Goal: Transaction & Acquisition: Obtain resource

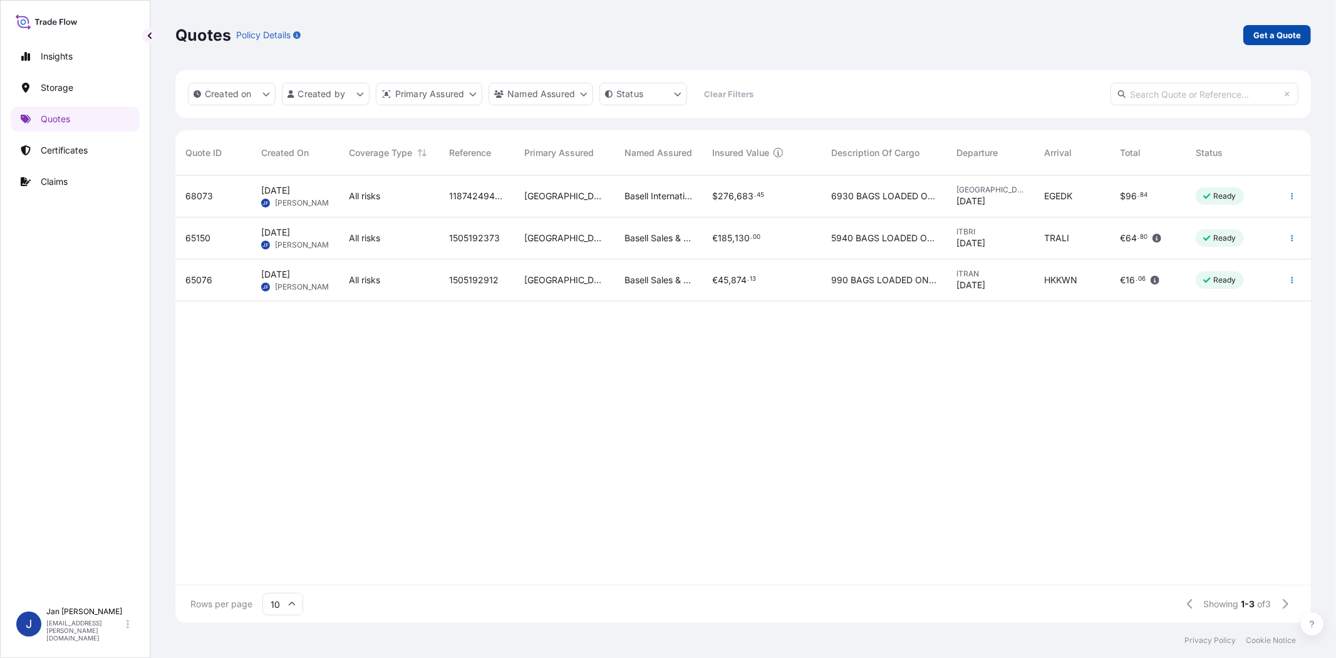
scroll to position [444, 1125]
click at [1269, 34] on p "Get a Quote" at bounding box center [1278, 35] width 48 height 13
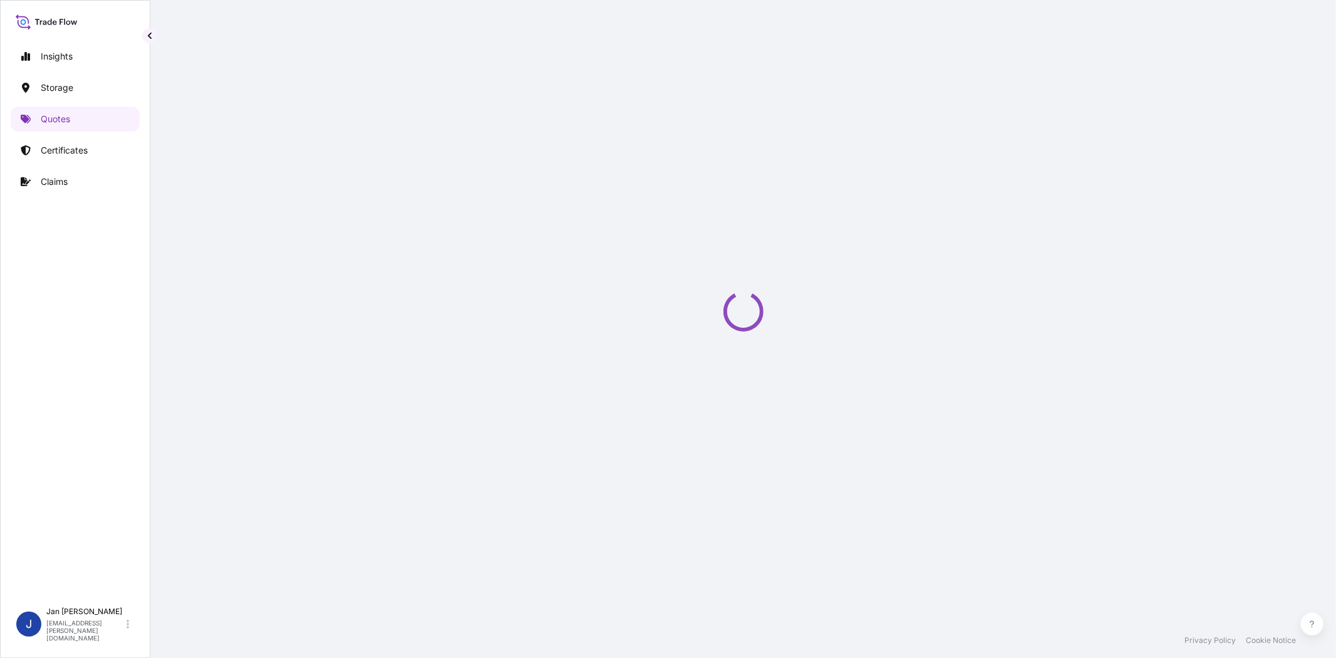
select select "Water"
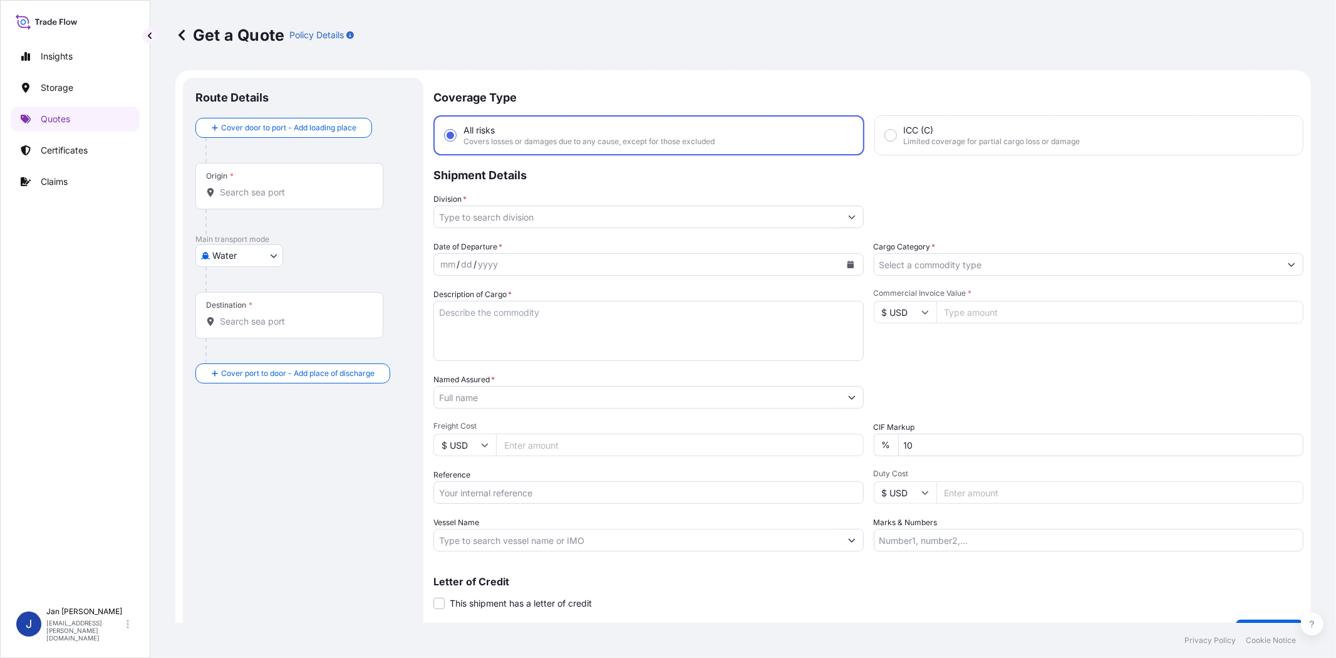
scroll to position [20, 0]
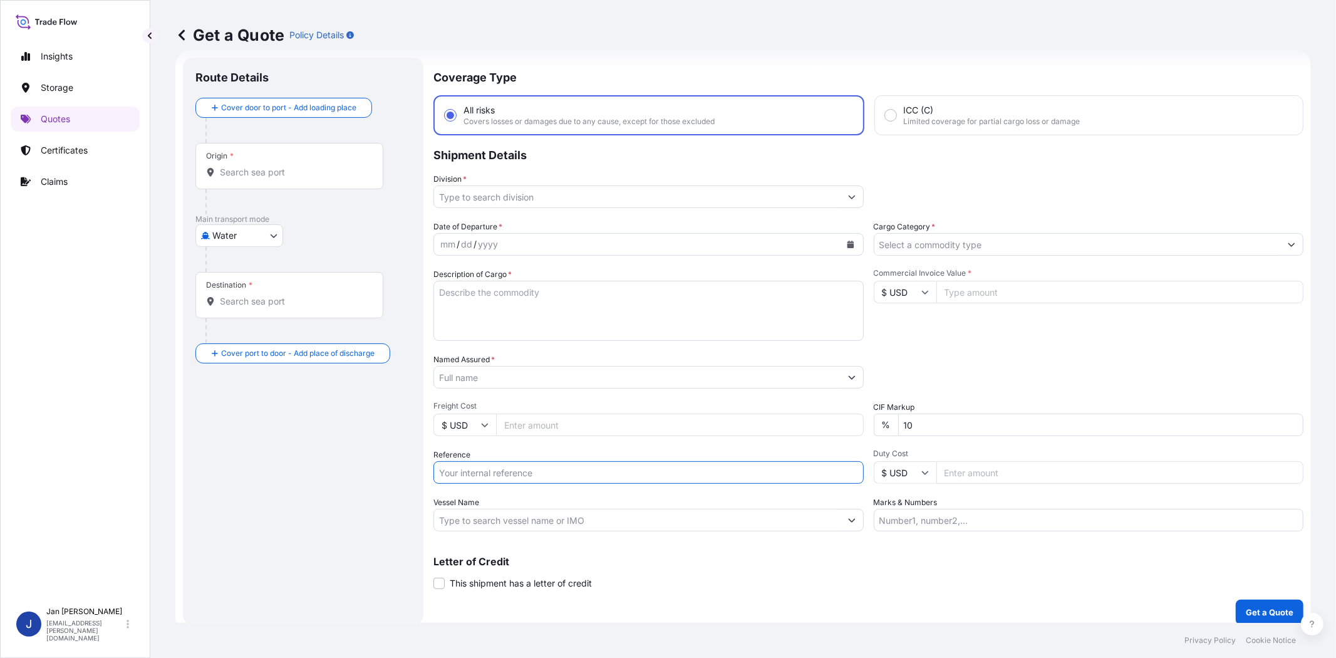
click at [479, 471] on input "Reference" at bounding box center [649, 472] width 430 height 23
paste input "1187435853 // 5013219753 5013223536 304270634"
type input "1187435853 // 5013219753 5013223536 304270634"
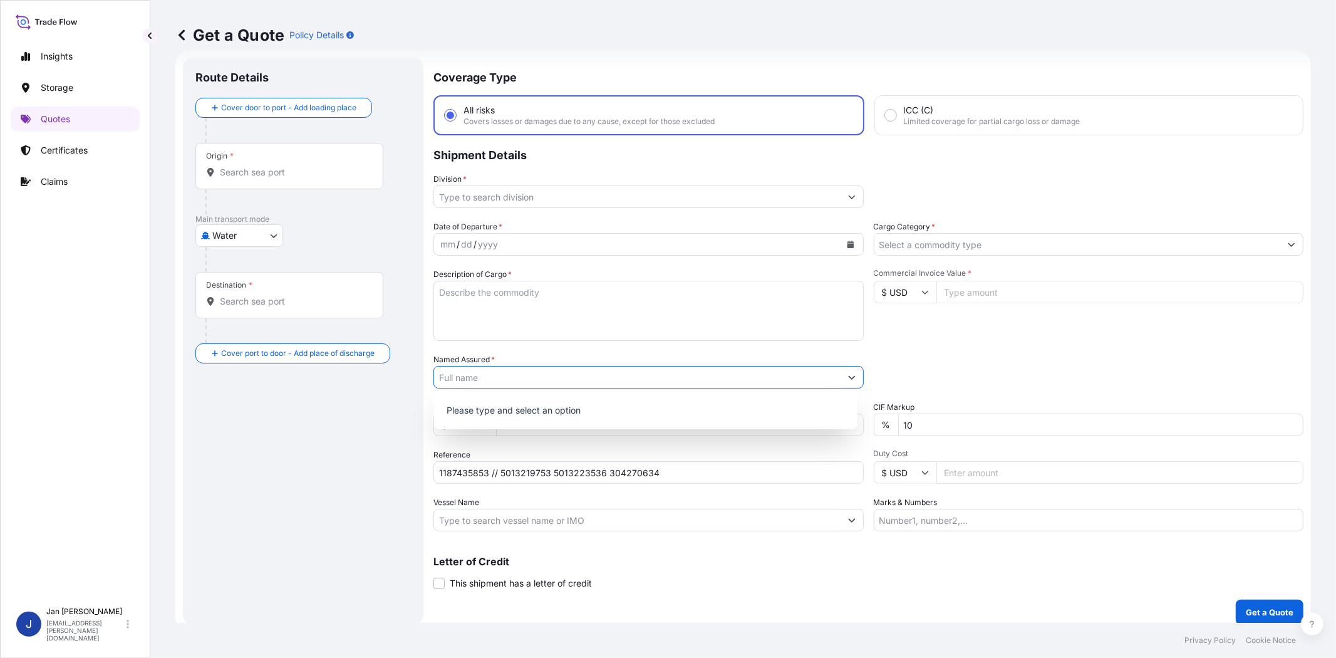
click at [527, 372] on input "Named Assured *" at bounding box center [637, 377] width 407 height 23
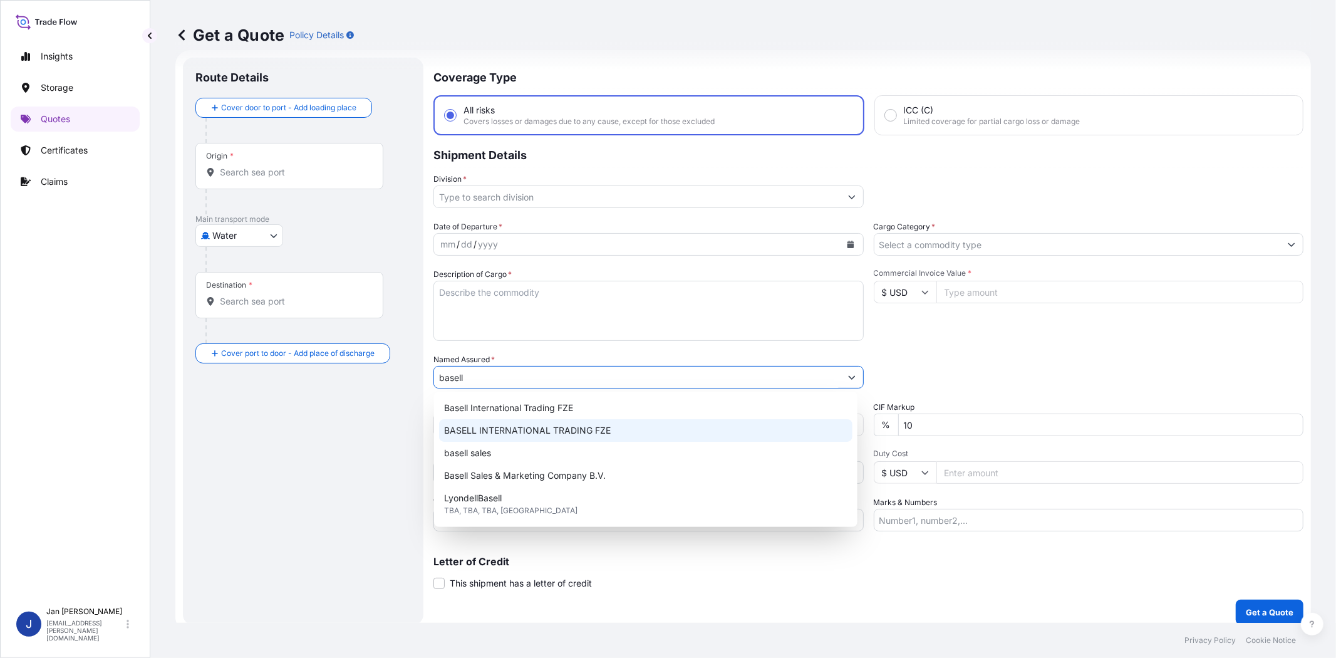
click at [570, 439] on div "BASELL INTERNATIONAL TRADING FZE" at bounding box center [646, 430] width 414 height 23
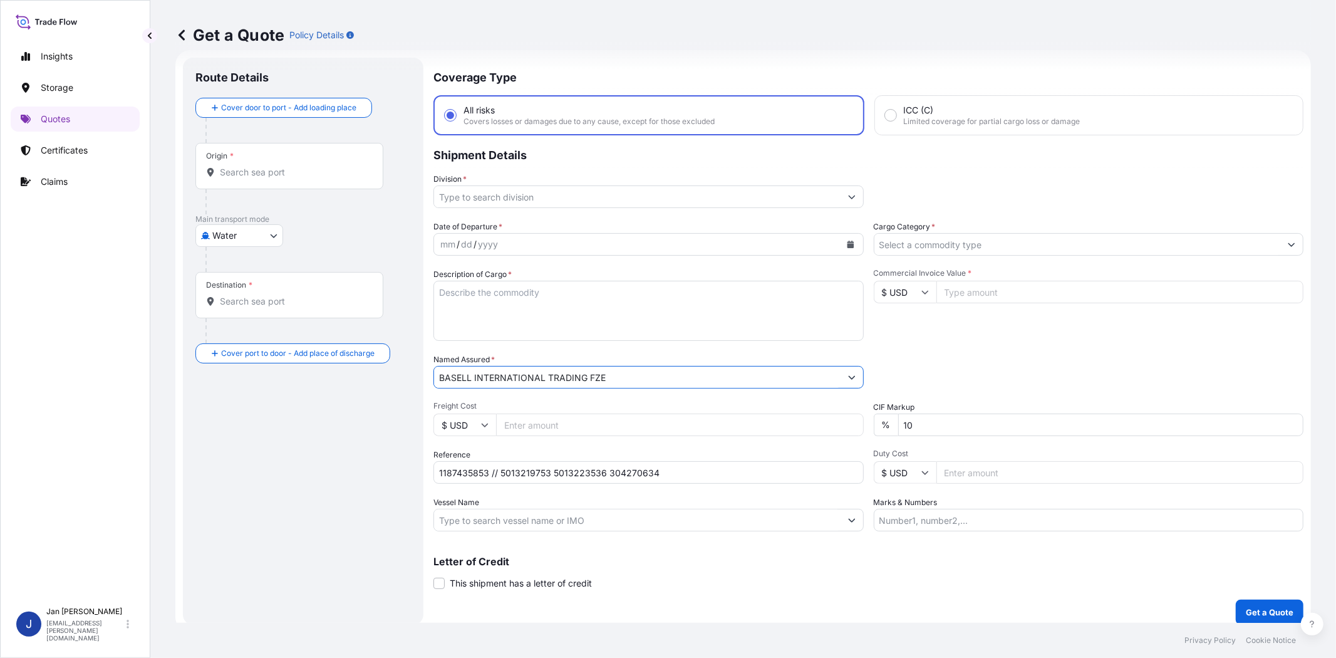
type input "BASELL INTERNATIONAL TRADING FZE"
click at [593, 200] on input "Division *" at bounding box center [637, 196] width 407 height 23
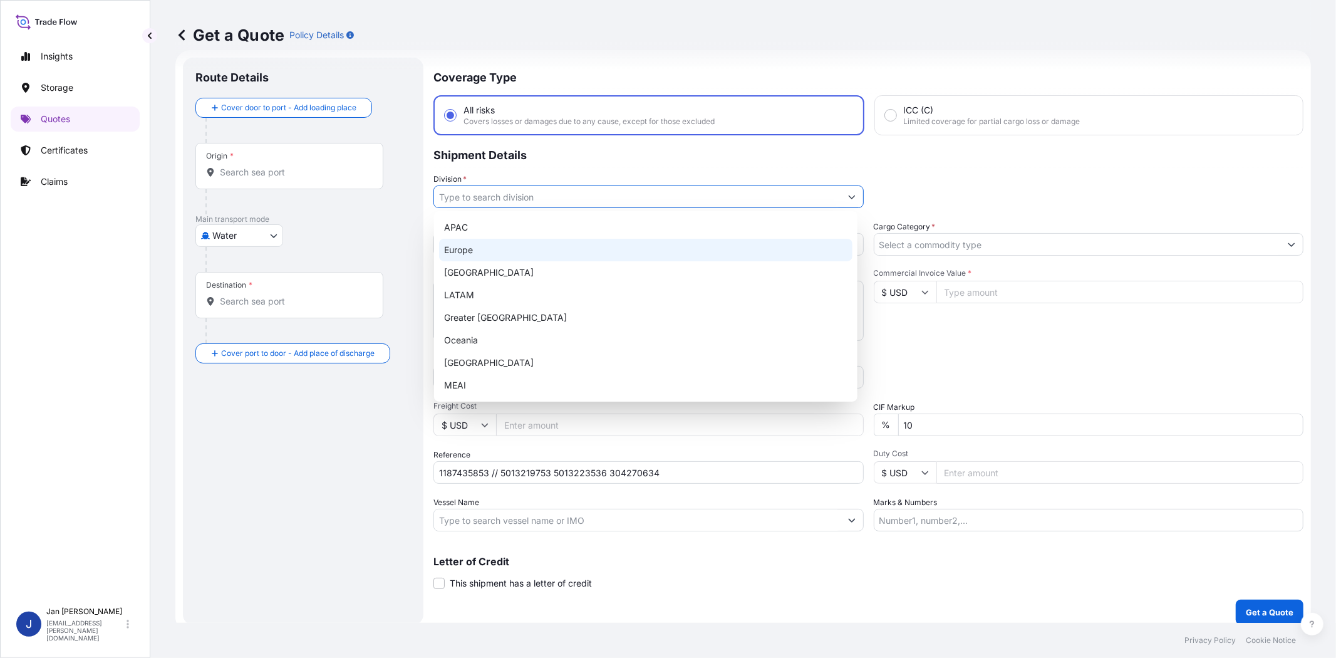
click at [561, 252] on div "Europe" at bounding box center [646, 250] width 414 height 23
type input "Europe"
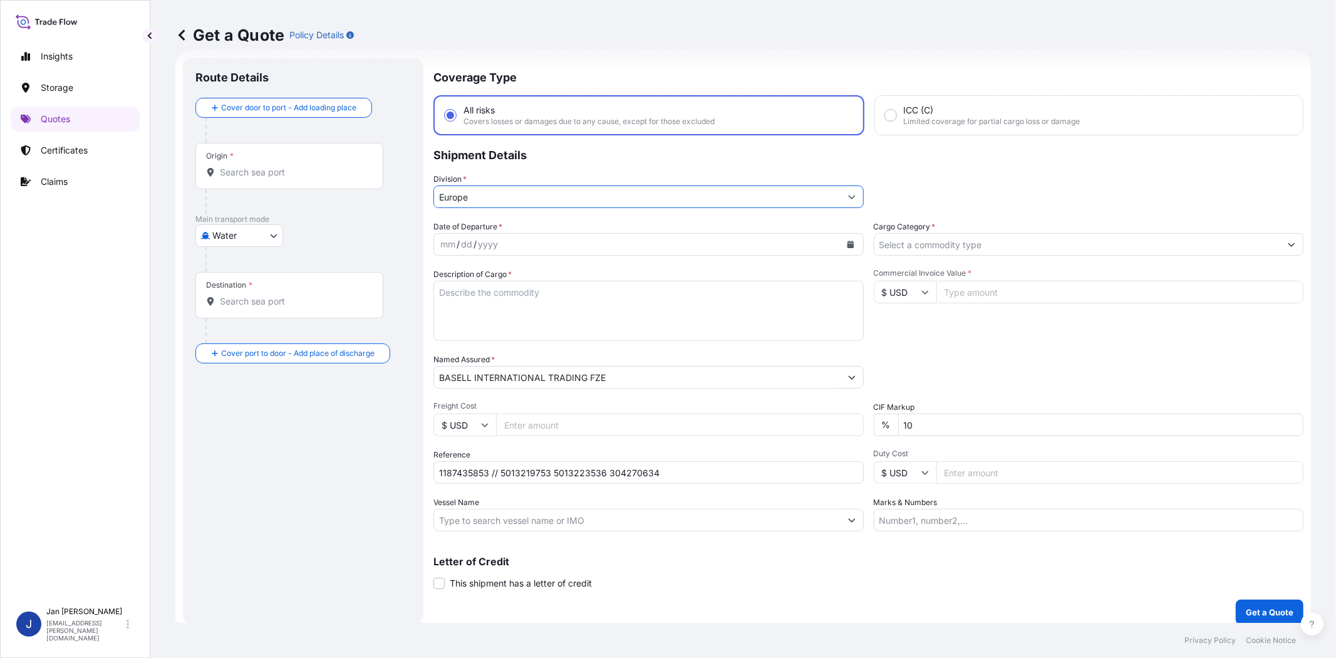
click at [907, 237] on input "Cargo Category *" at bounding box center [1078, 244] width 407 height 23
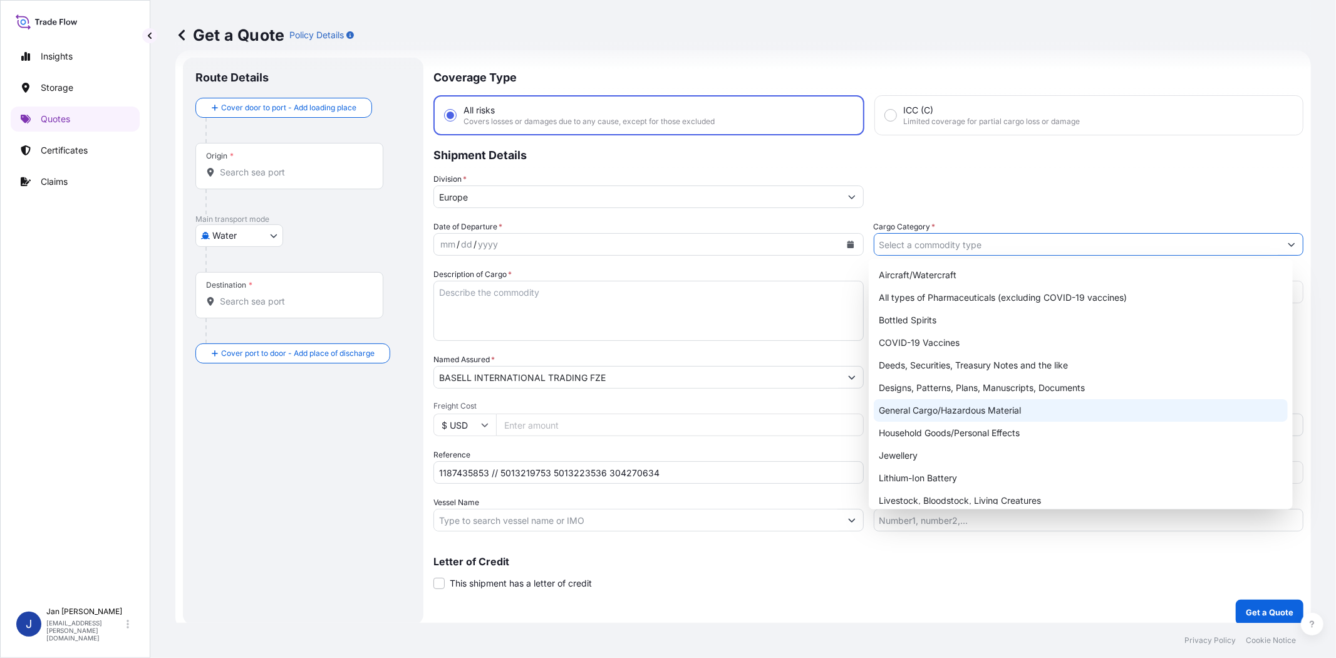
click at [927, 408] on div "General Cargo/Hazardous Material" at bounding box center [1081, 410] width 414 height 23
type input "General Cargo/Hazardous Material"
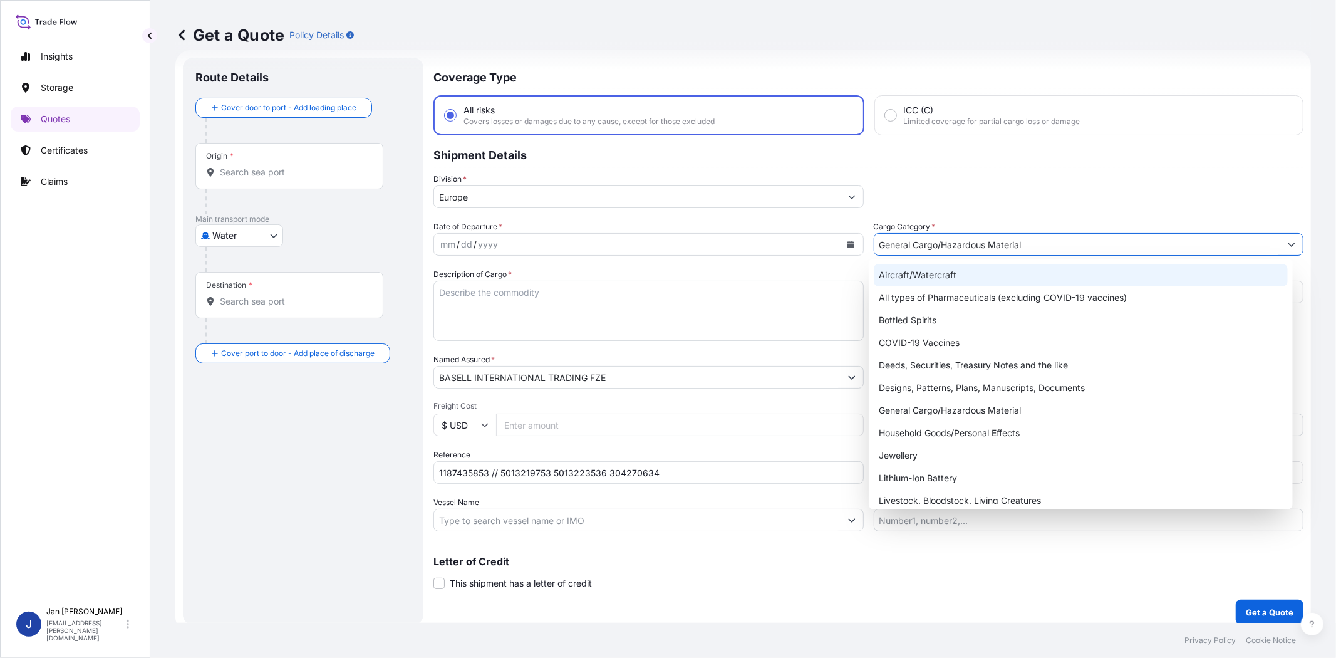
click at [980, 190] on div "Division * [GEOGRAPHIC_DATA]" at bounding box center [869, 190] width 870 height 35
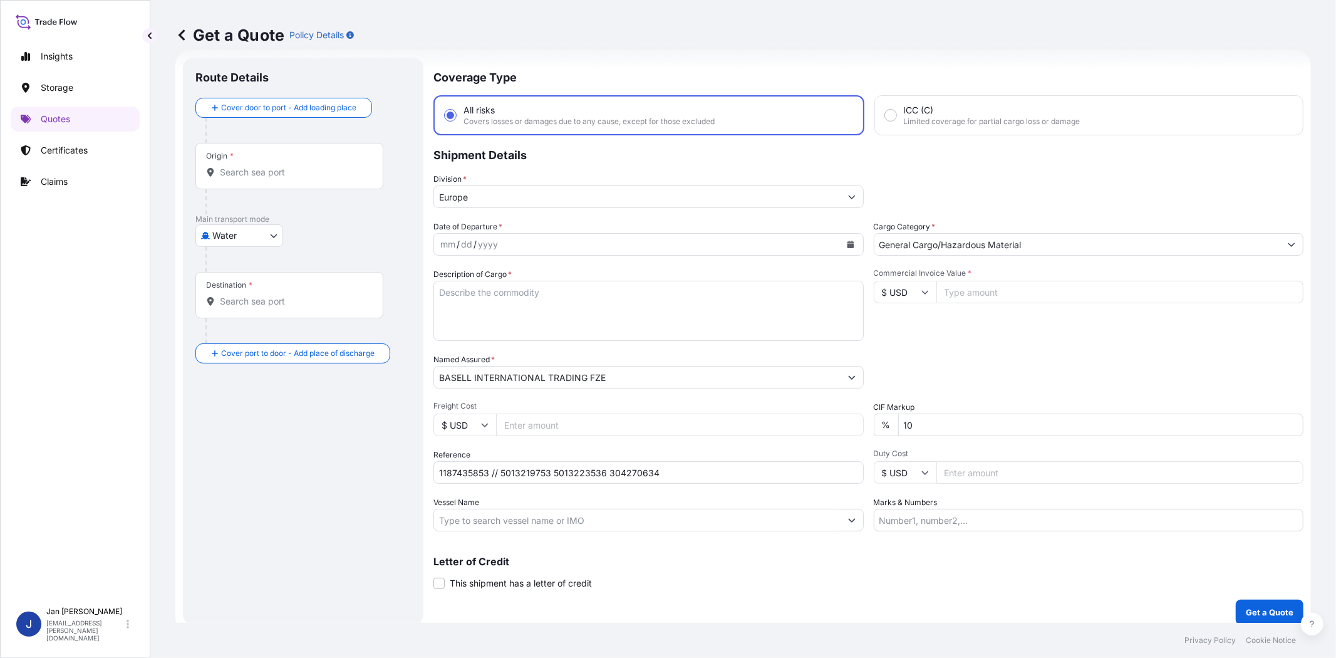
click at [847, 245] on icon "Calendar" at bounding box center [850, 245] width 7 height 8
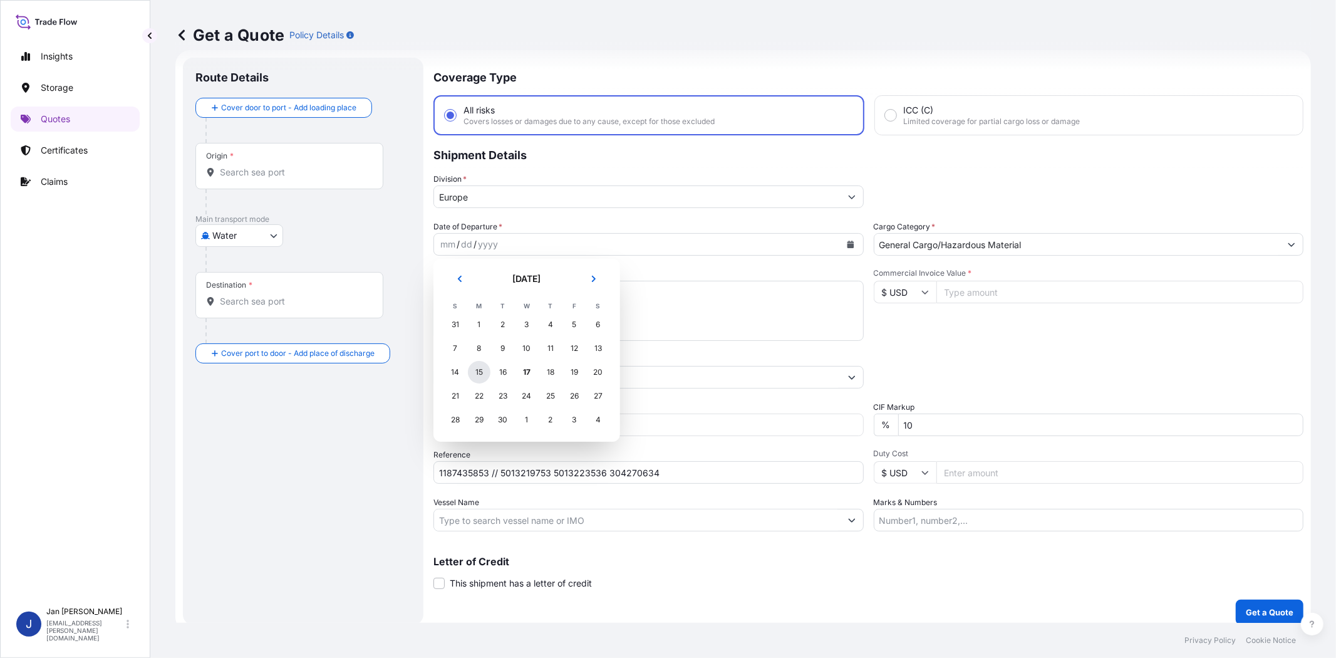
click at [475, 364] on div "15" at bounding box center [479, 372] width 23 height 23
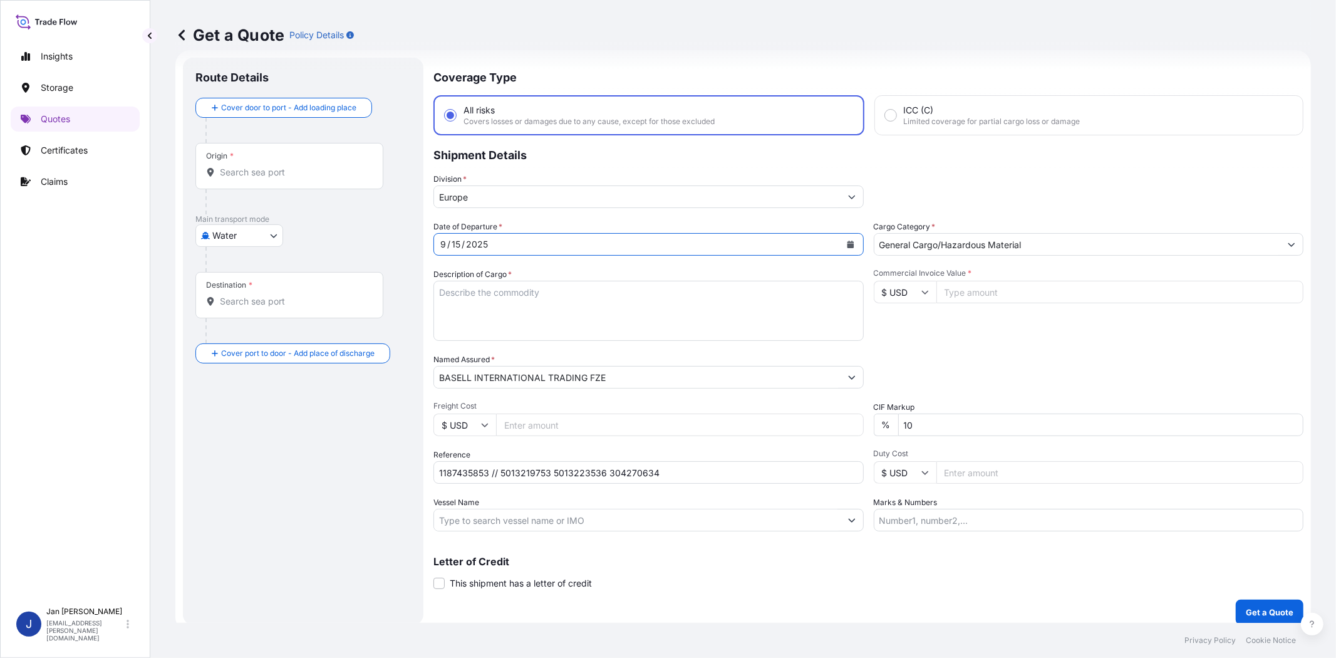
click at [938, 328] on div "Commercial Invoice Value * $ USD" at bounding box center [1089, 304] width 430 height 73
click at [978, 284] on input "Commercial Invoice Value *" at bounding box center [1121, 292] width 368 height 23
paste input "95162.62"
type input "95162.62"
click at [910, 291] on input "$ USD" at bounding box center [905, 292] width 63 height 23
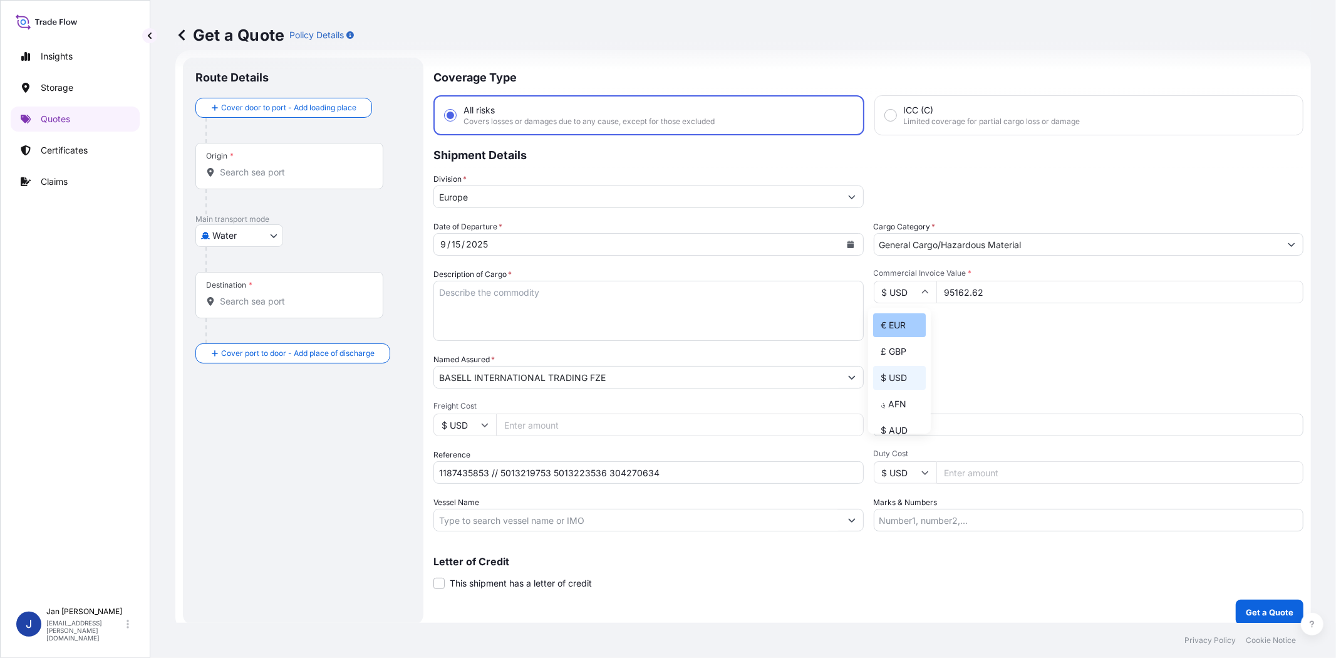
click at [908, 315] on div "€ EUR" at bounding box center [899, 325] width 53 height 24
type input "€ EUR"
click at [972, 318] on div "Commercial Invoice Value * € EUR 95162.62" at bounding box center [1089, 304] width 430 height 73
click at [635, 509] on input "Vessel Name" at bounding box center [637, 520] width 407 height 23
paste input "[PERSON_NAME]"
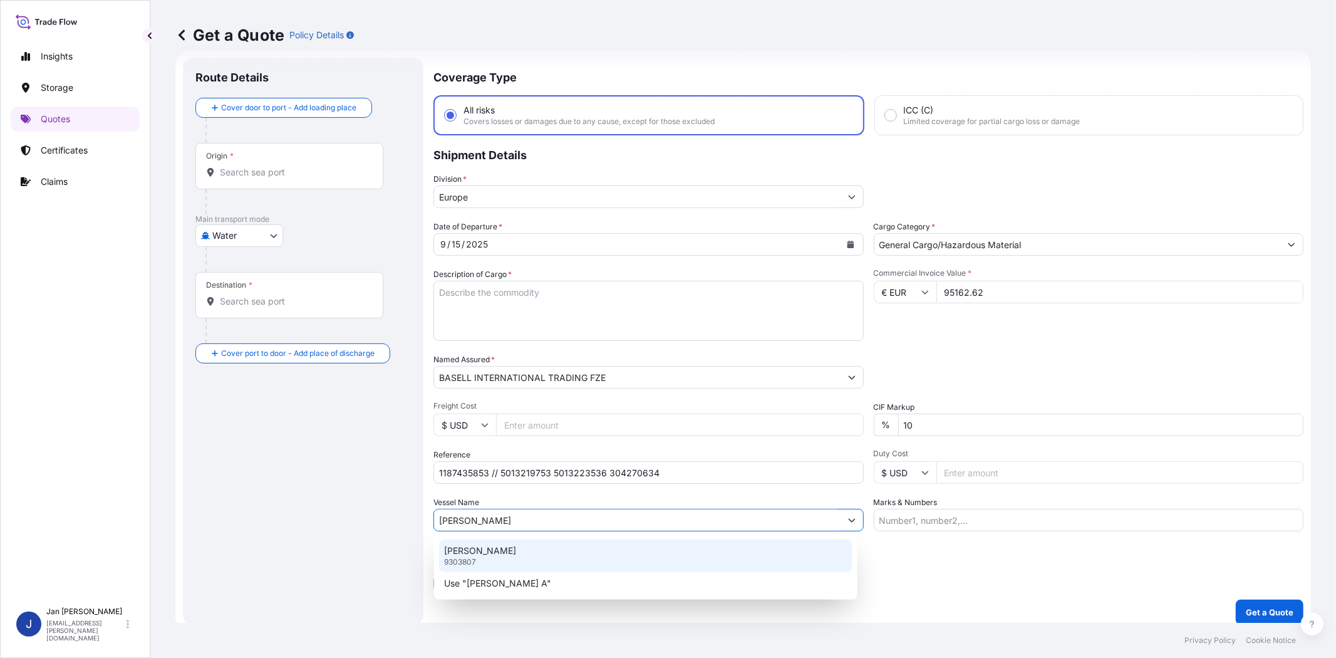
click at [623, 561] on div "[PERSON_NAME] A 9303807" at bounding box center [646, 555] width 414 height 33
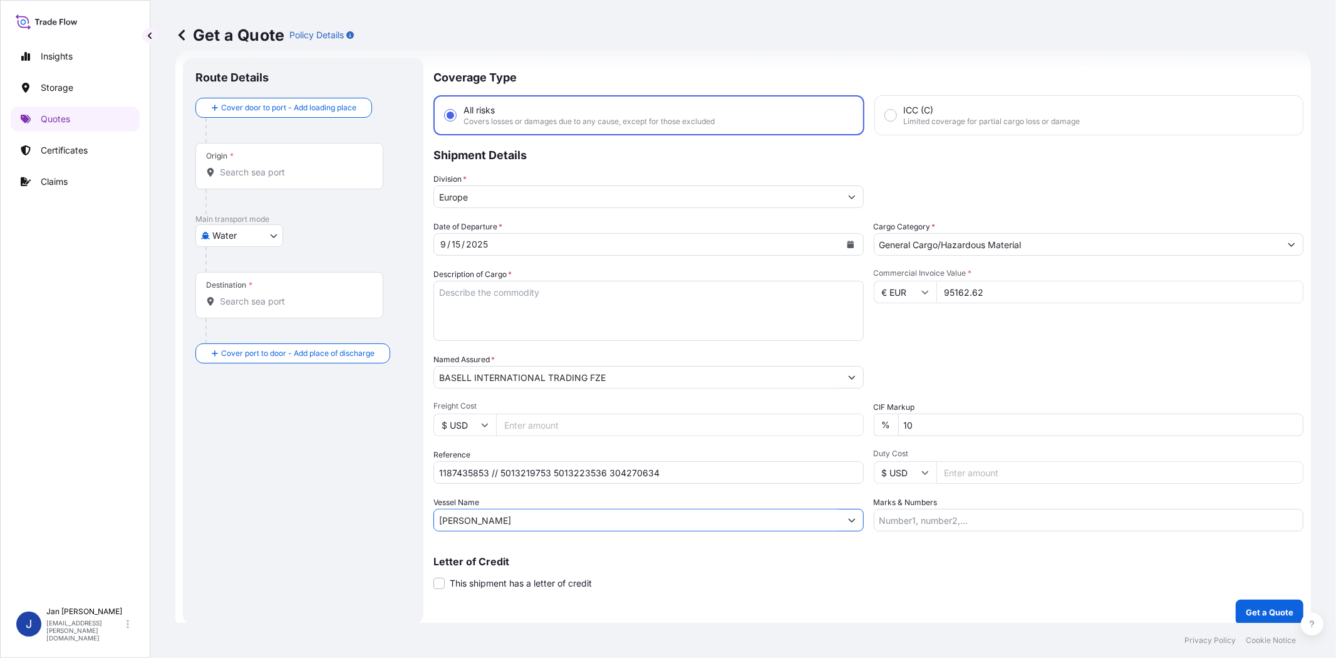
type input "[PERSON_NAME]"
click at [985, 365] on div "Packing Category Type to search a container mode Please select a primary mode o…" at bounding box center [1089, 370] width 430 height 35
click at [276, 174] on input "Origin *" at bounding box center [294, 172] width 148 height 13
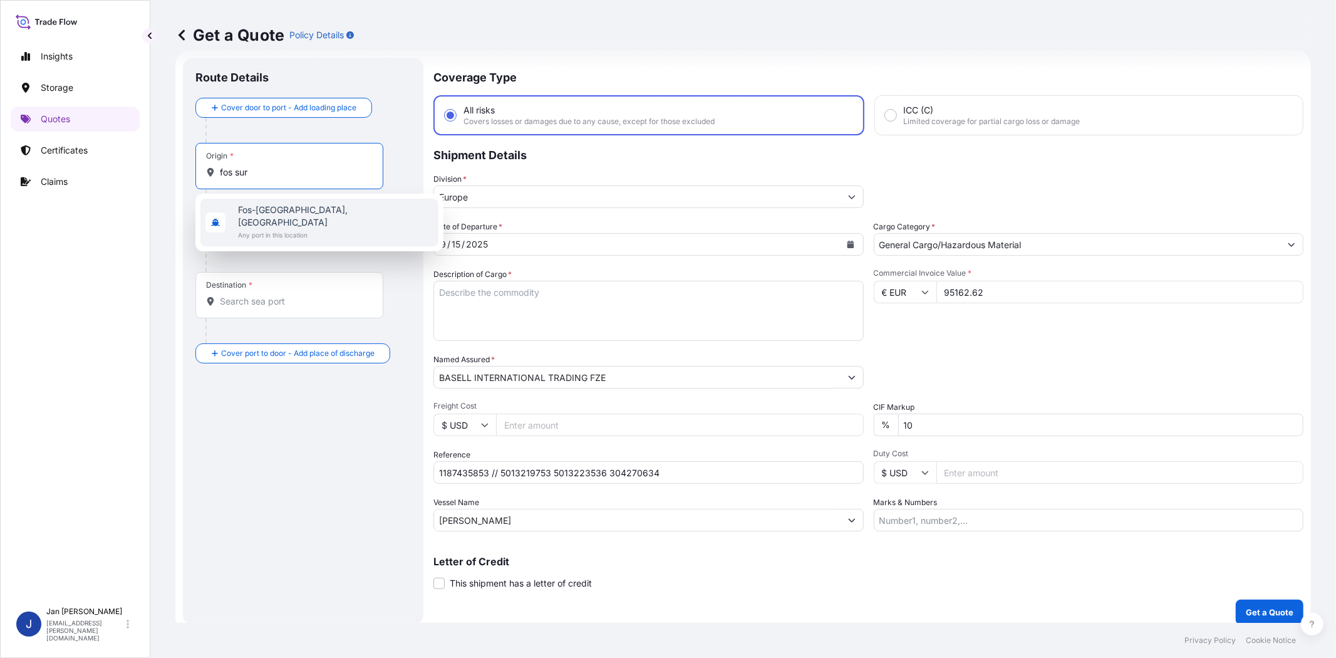
click at [279, 213] on span "Fos-[GEOGRAPHIC_DATA], [GEOGRAPHIC_DATA]" at bounding box center [335, 216] width 195 height 25
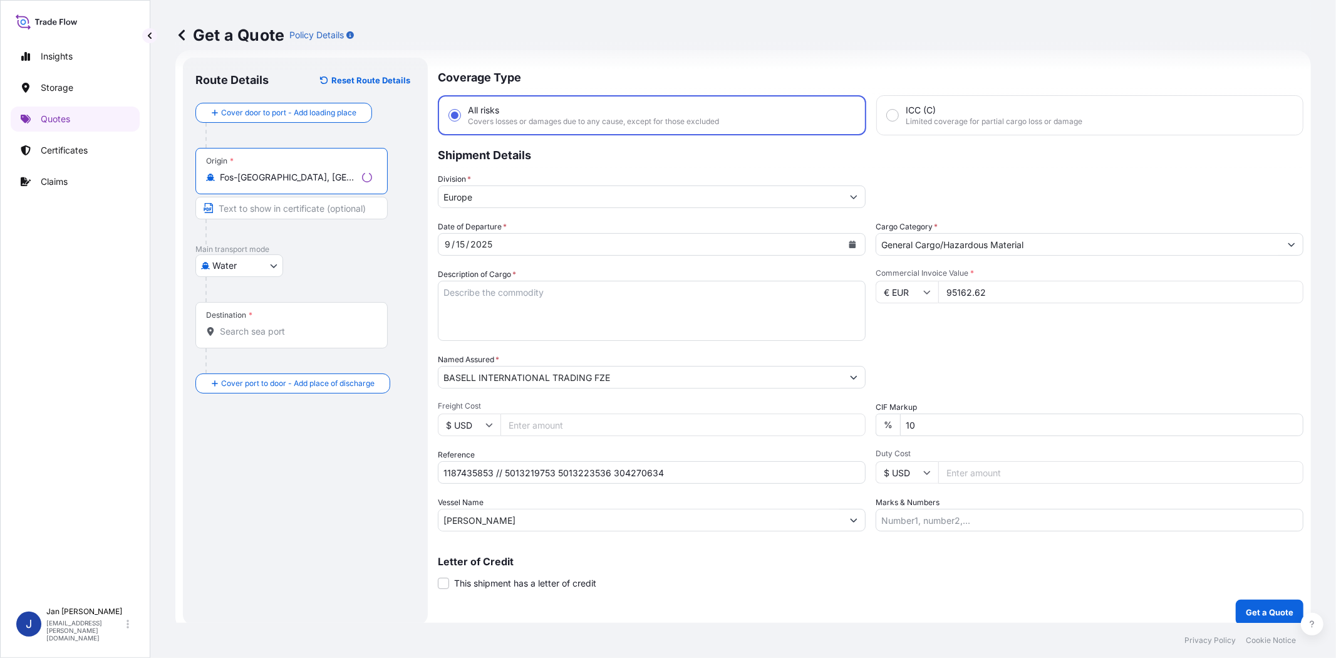
type input "Fos-[GEOGRAPHIC_DATA], [GEOGRAPHIC_DATA]"
click at [301, 332] on input "Destination *" at bounding box center [296, 331] width 152 height 13
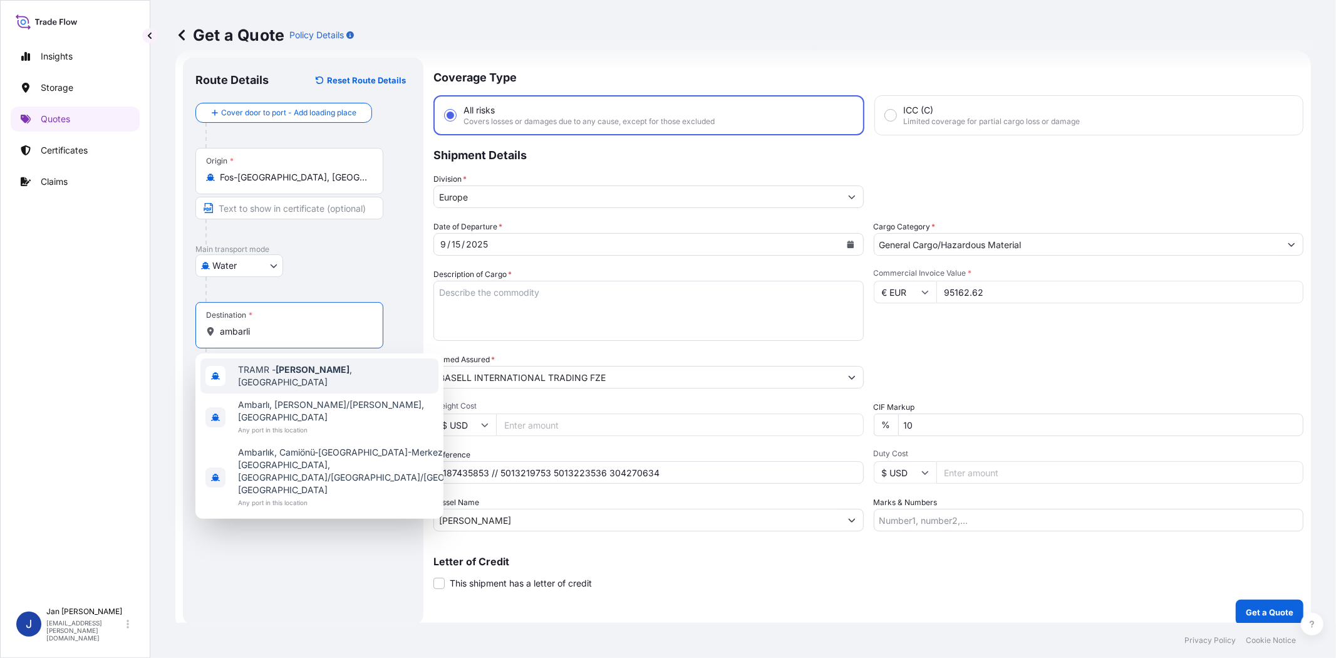
click at [312, 367] on span "TRAMR - [GEOGRAPHIC_DATA] , [GEOGRAPHIC_DATA]" at bounding box center [335, 375] width 195 height 25
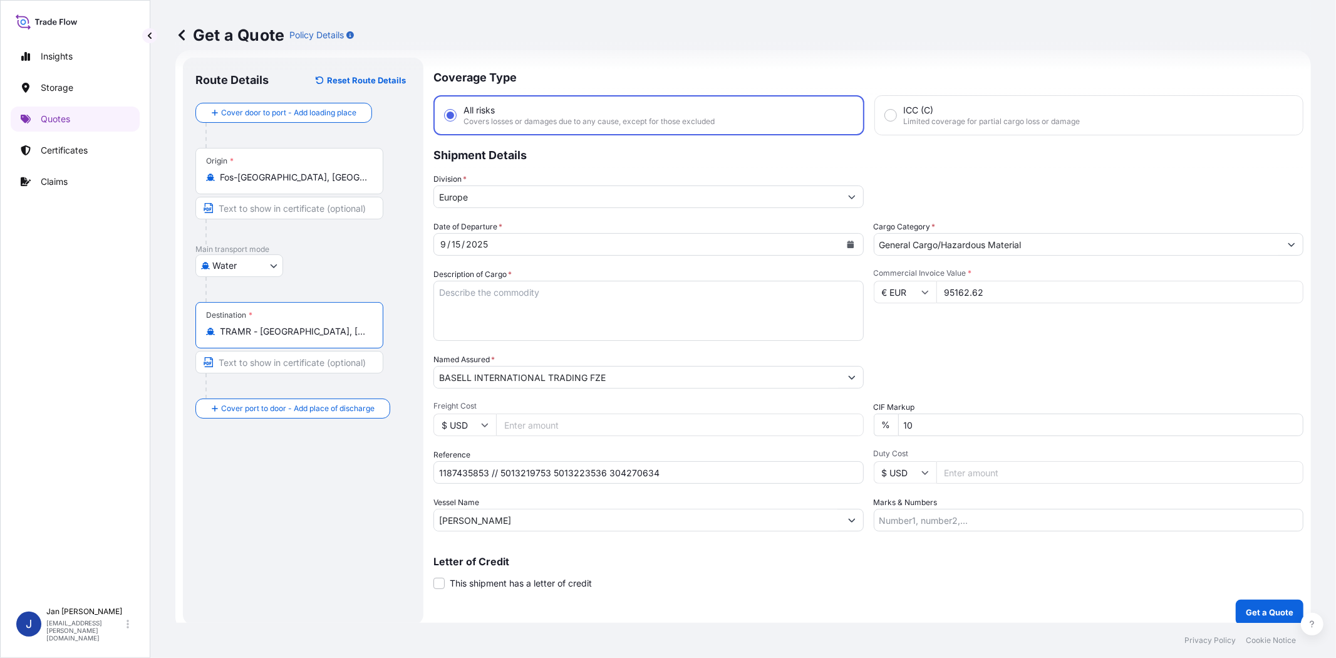
type input "TRAMR - [GEOGRAPHIC_DATA], [GEOGRAPHIC_DATA]"
click at [345, 252] on p "Main transport mode" at bounding box center [303, 249] width 216 height 10
click at [746, 303] on textarea "Description of Cargo *" at bounding box center [649, 311] width 430 height 60
paste textarea "BAGS LOADED ONTO 72 PALLETS LOADED INTO 4 40' HIGH CUBE CONTAINER LUPOLEN 2426H"
click at [435, 291] on textarea "BAGS LOADED ONTO 72 PALLETS LOADED INTO 4 40' HIGH CUBE CONTAINER LUPOLEN 2426H" at bounding box center [649, 311] width 430 height 60
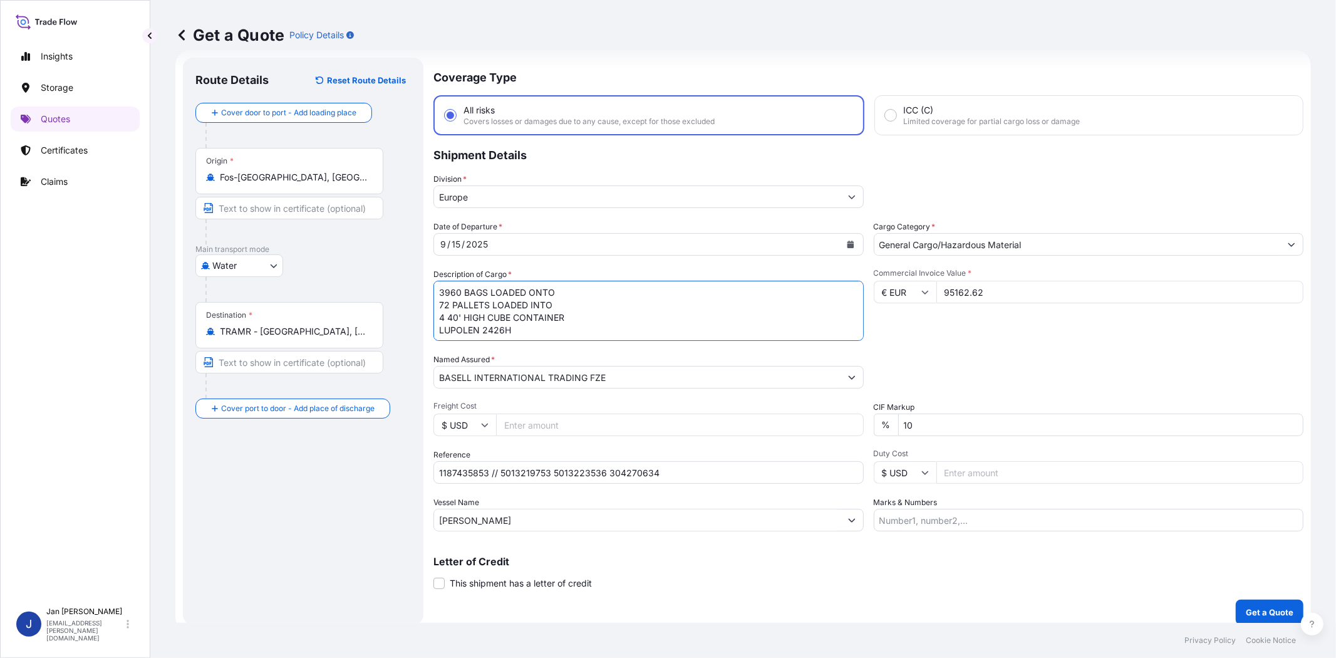
type textarea "3960 BAGS LOADED ONTO 72 PALLETS LOADED INTO 4 40' HIGH CUBE CONTAINER LUPOLEN …"
click at [937, 356] on div "Packing Category Type to search a container mode Please select a primary mode o…" at bounding box center [1089, 370] width 430 height 35
click at [922, 523] on input "Marks & Numbers" at bounding box center [1089, 520] width 430 height 23
paste input "PLASMAR / [GEOGRAPHIC_DATA]"
type input "PLASMAR / [GEOGRAPHIC_DATA]"
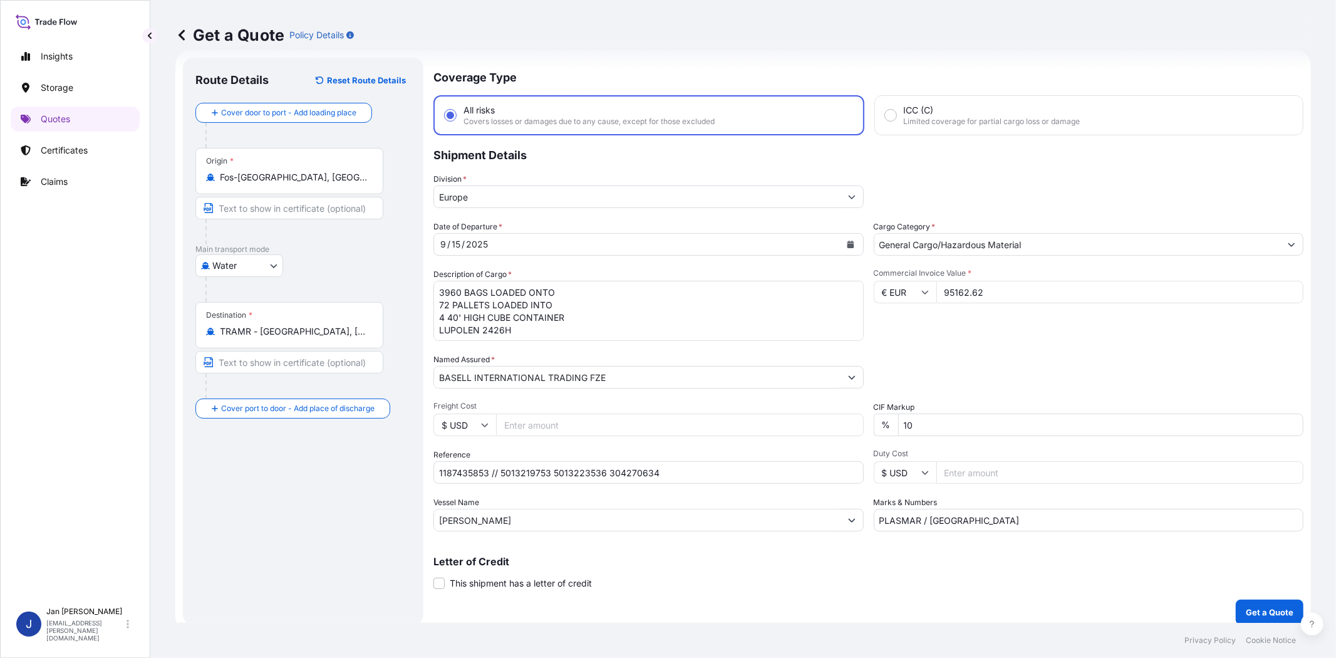
click at [917, 556] on p "Letter of Credit" at bounding box center [869, 561] width 870 height 10
click at [1269, 611] on p "Get a Quote" at bounding box center [1270, 612] width 48 height 13
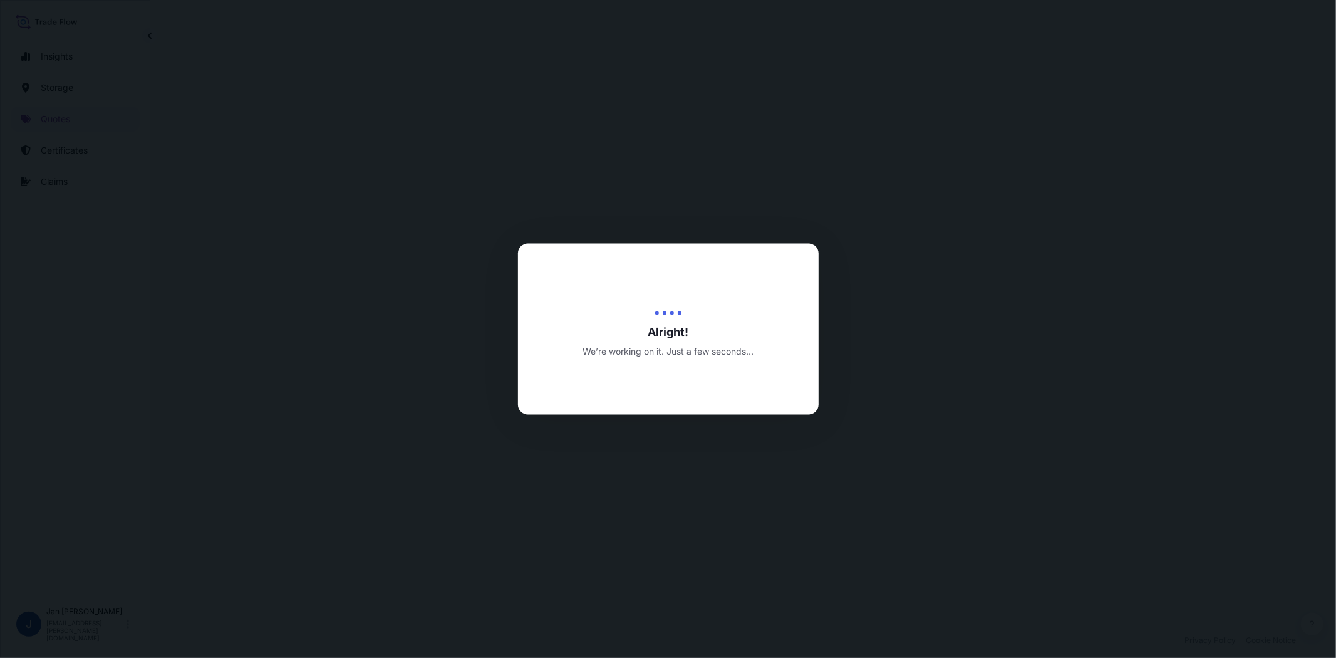
select select "Water"
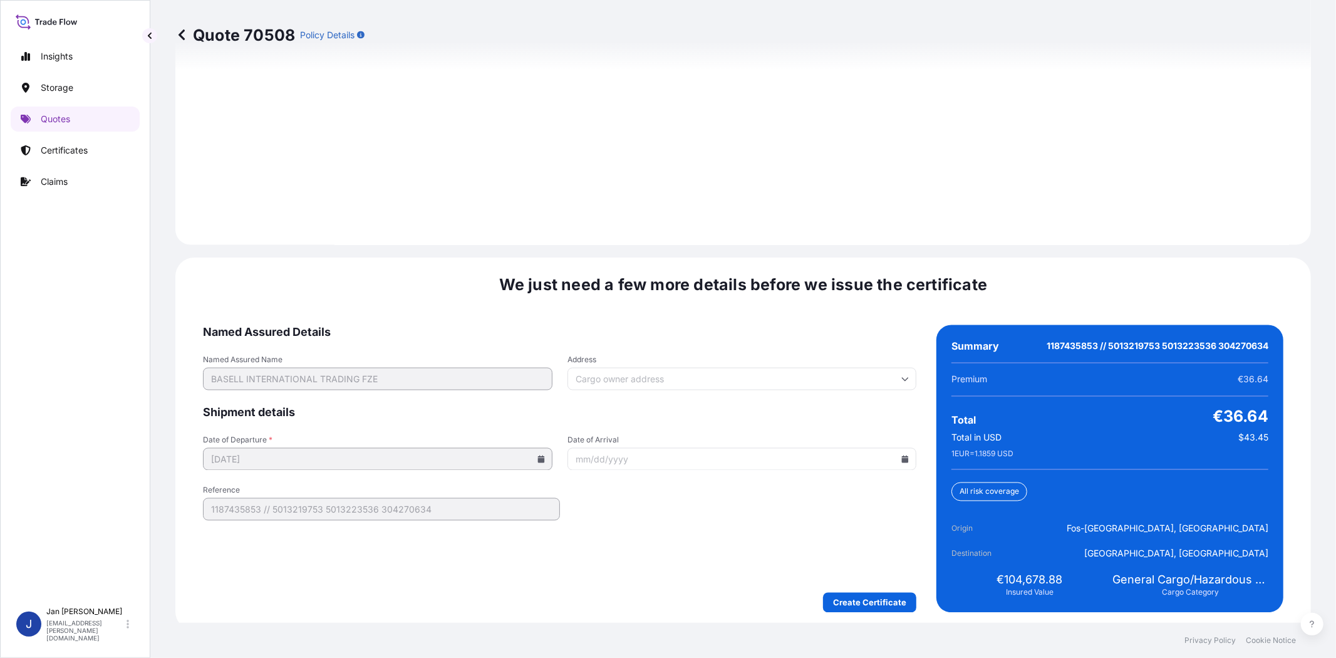
scroll to position [1730, 0]
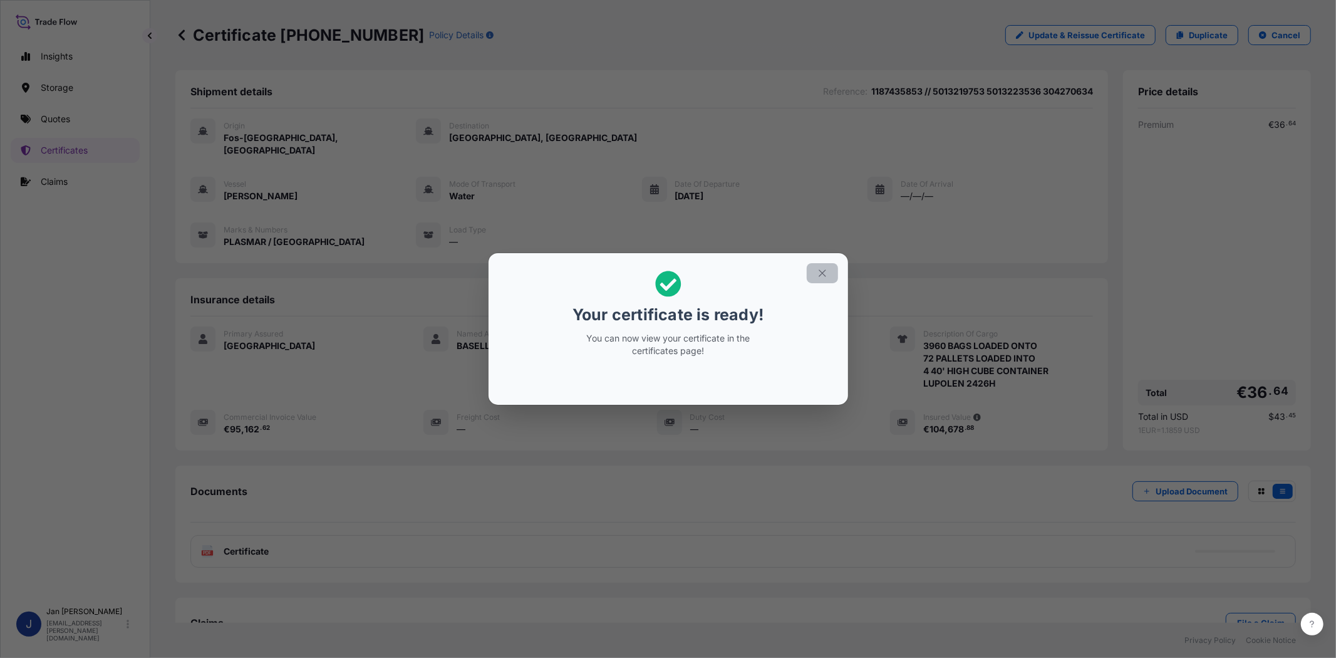
click at [821, 271] on icon "button" at bounding box center [822, 273] width 11 height 11
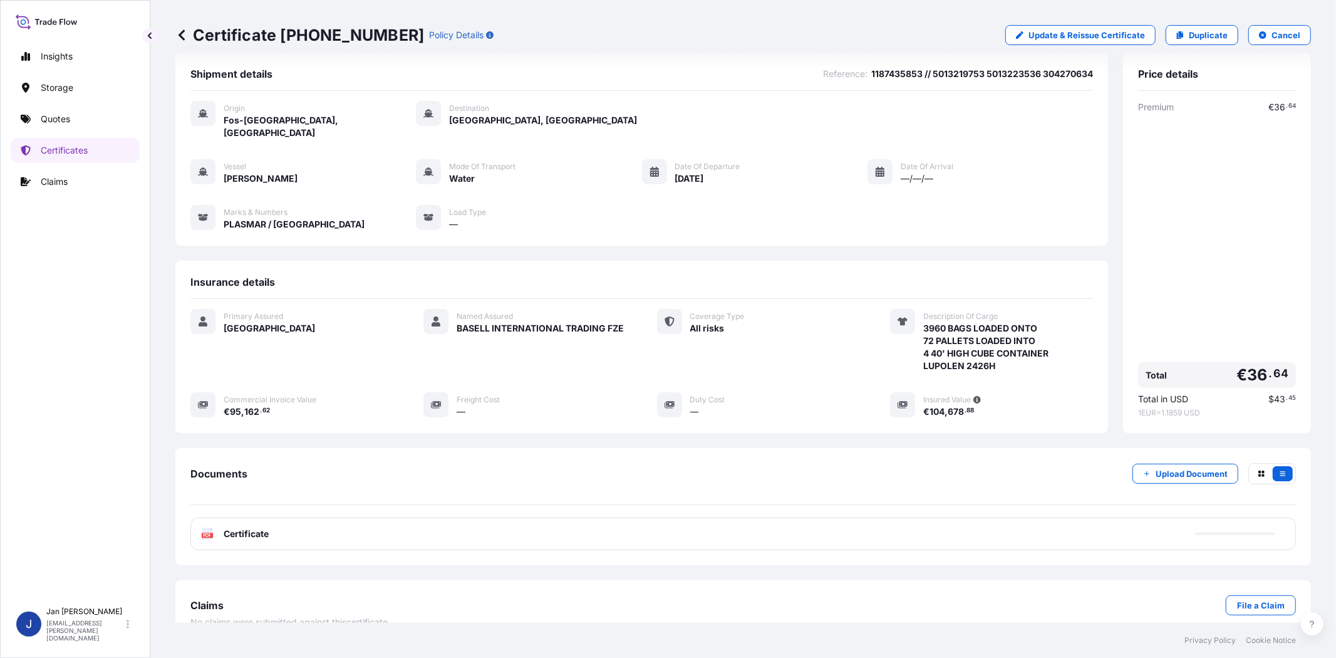
scroll to position [27, 0]
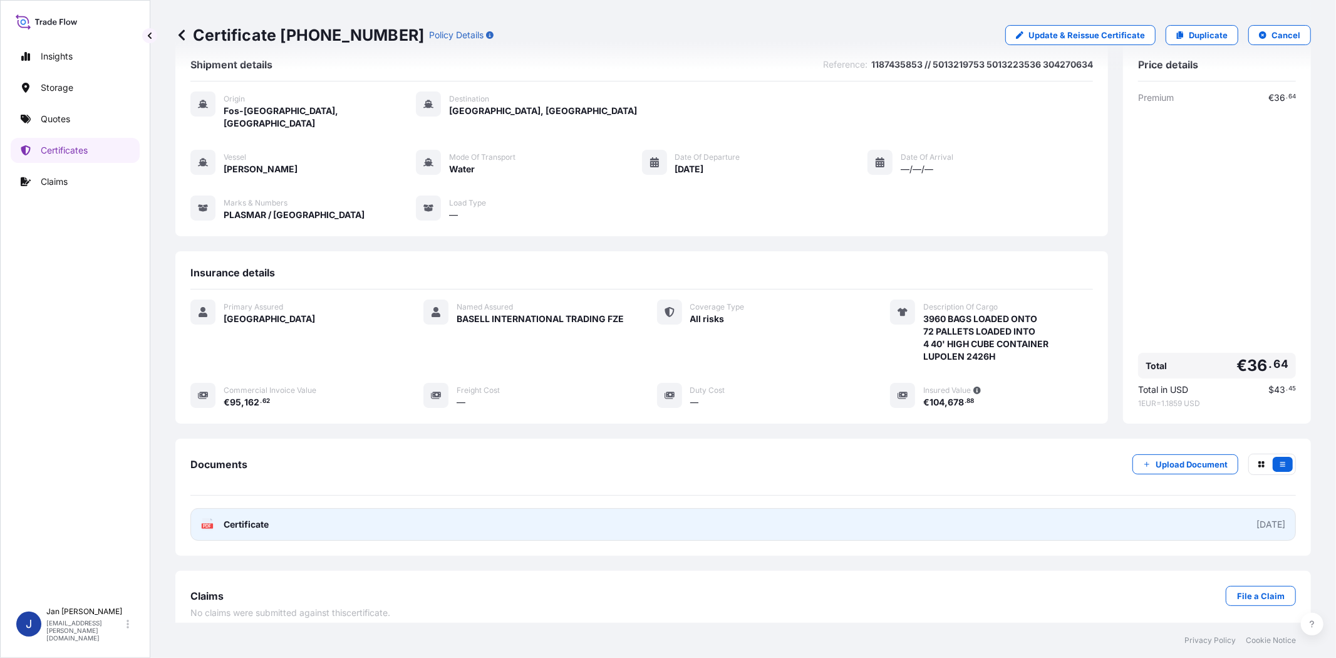
click at [205, 518] on icon at bounding box center [207, 524] width 11 height 13
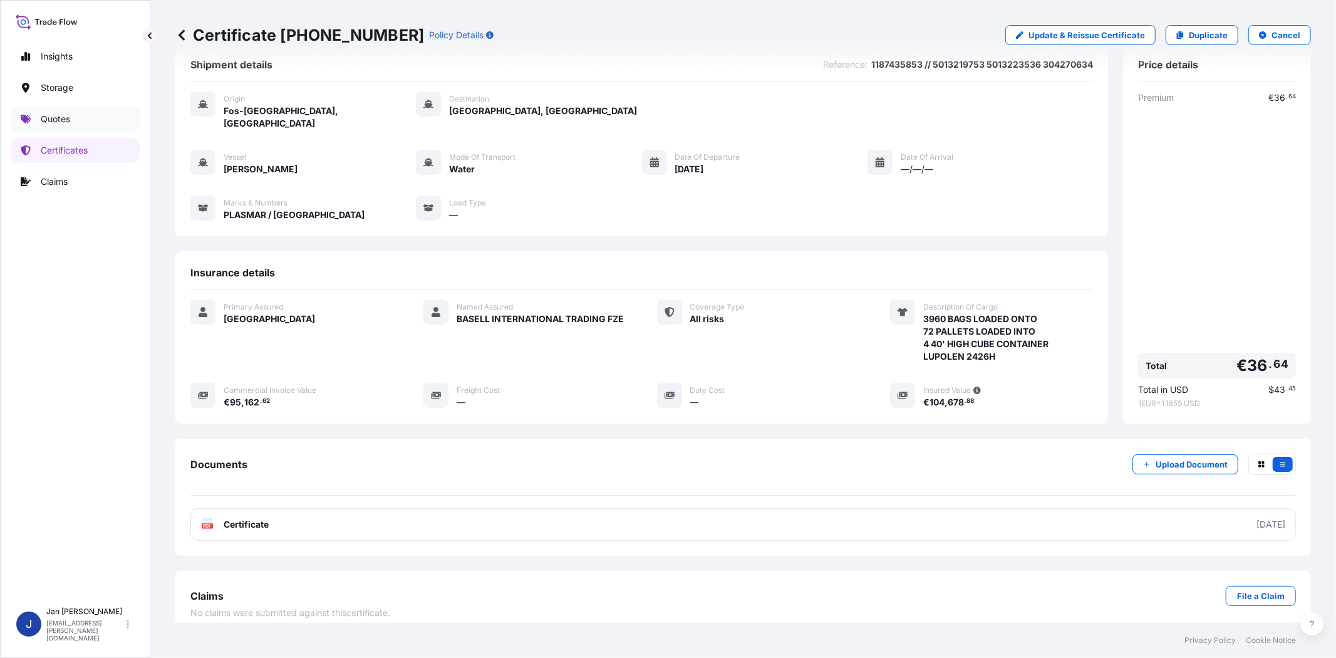
click at [86, 119] on link "Quotes" at bounding box center [75, 119] width 129 height 25
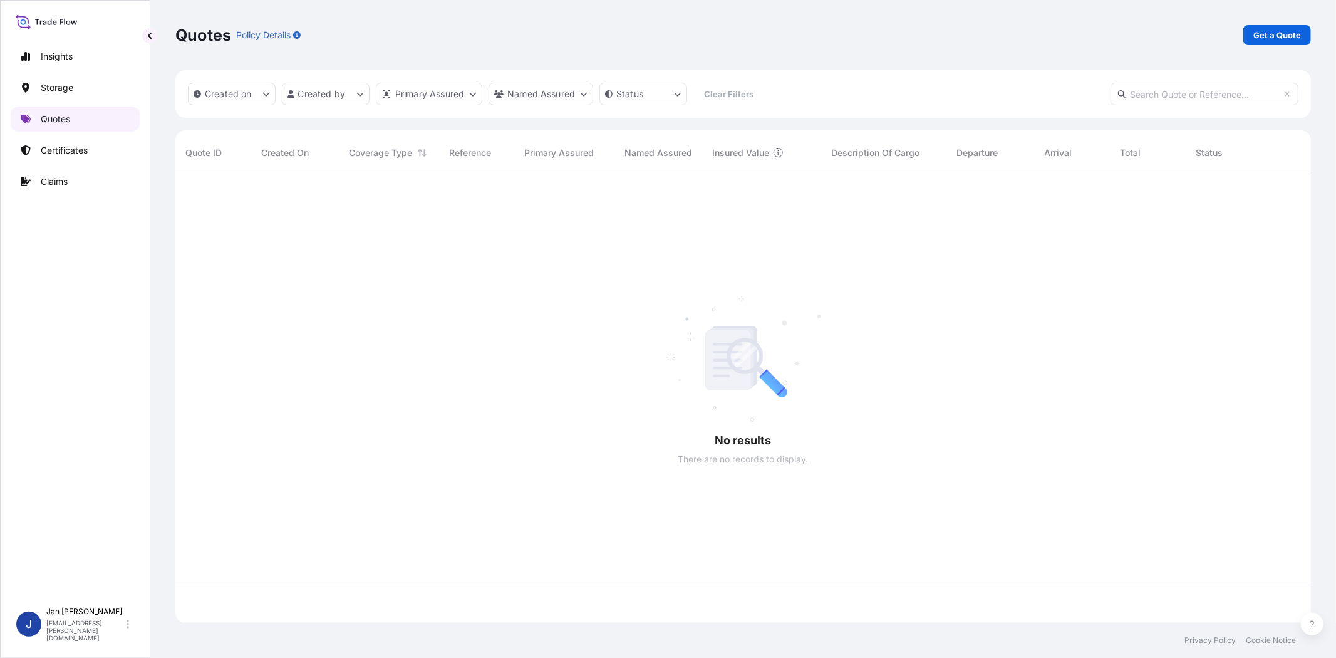
scroll to position [444, 1125]
